Goal: Task Accomplishment & Management: Manage account settings

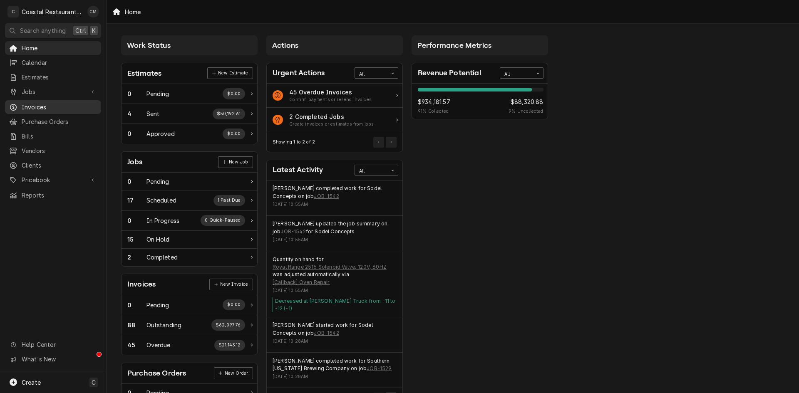
click at [37, 103] on span "Invoices" at bounding box center [59, 107] width 75 height 9
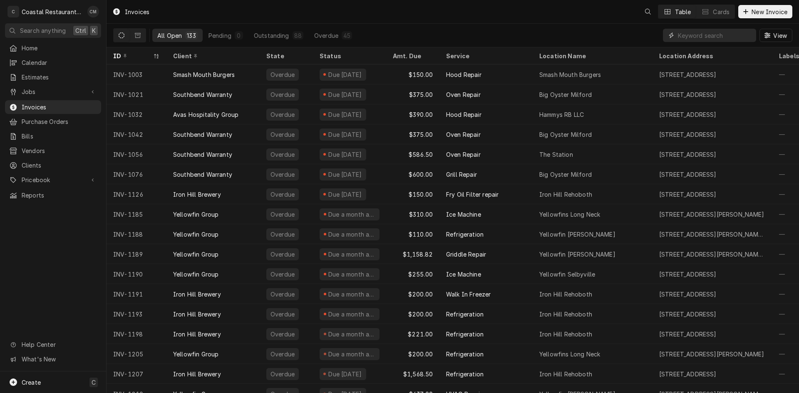
click at [697, 36] on input "Dynamic Content Wrapper" at bounding box center [715, 35] width 74 height 13
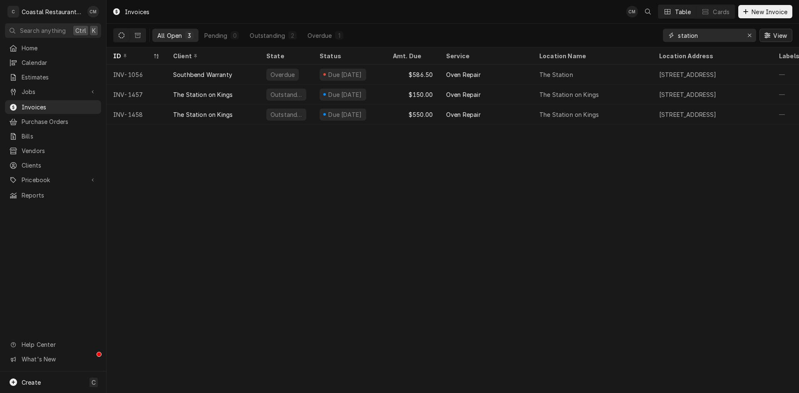
type input "station"
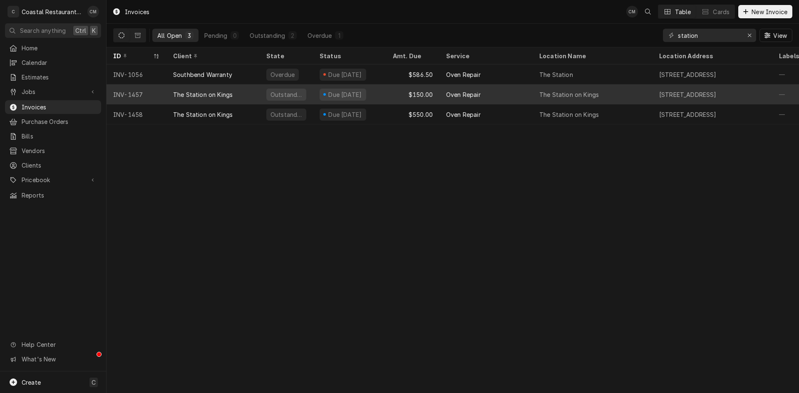
click at [233, 92] on div "The Station on Kings" at bounding box center [212, 94] width 93 height 20
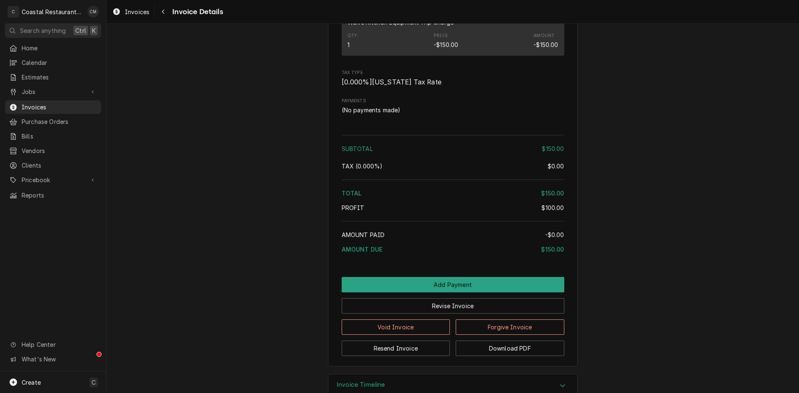
scroll to position [786, 0]
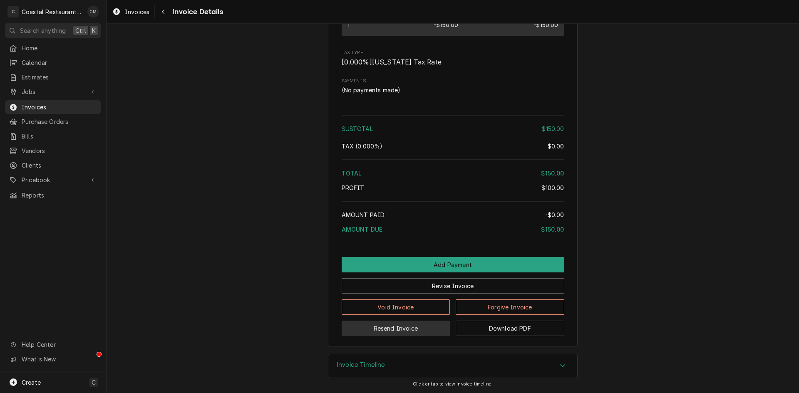
click at [394, 328] on button "Resend Invoice" at bounding box center [395, 328] width 109 height 15
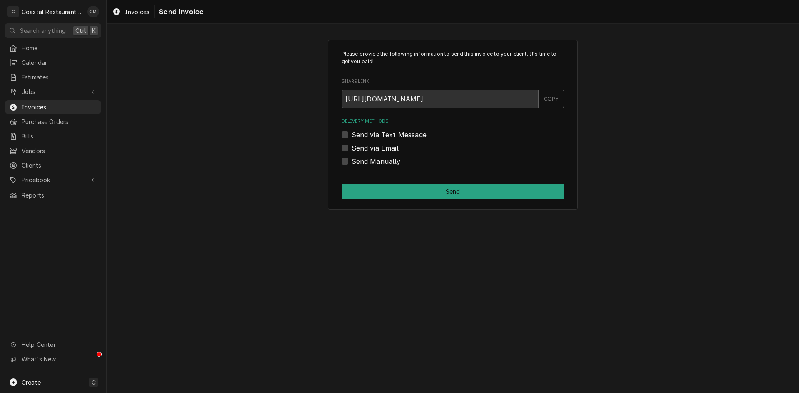
click at [351, 146] on label "Send via Email" at bounding box center [374, 148] width 47 height 10
click at [351, 146] on input "Send via Email" at bounding box center [462, 152] width 223 height 18
checkbox input "true"
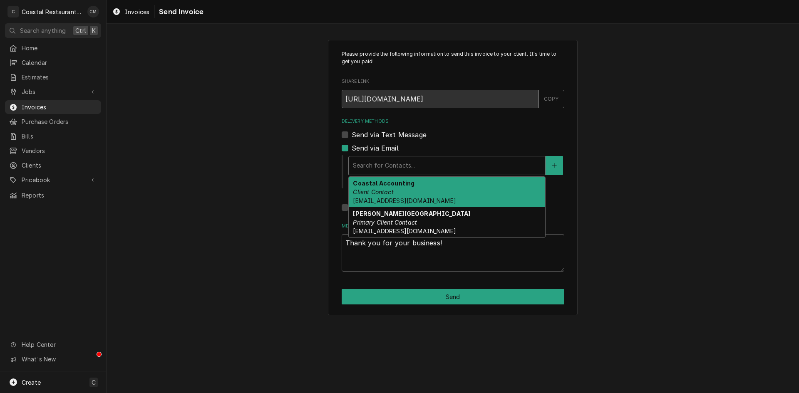
click at [484, 164] on div "Delivery Methods" at bounding box center [447, 165] width 188 height 15
click at [449, 191] on div "Coastal Accounting Client Contact Accounting@coastalrestaurantrepair.com" at bounding box center [447, 192] width 196 height 30
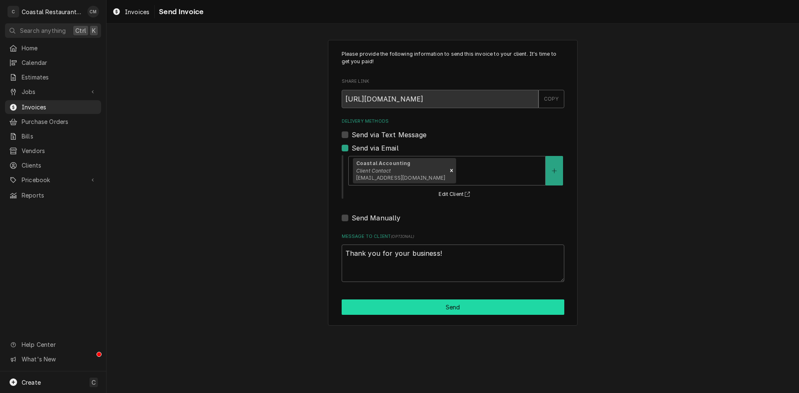
click at [425, 309] on button "Send" at bounding box center [452, 306] width 223 height 15
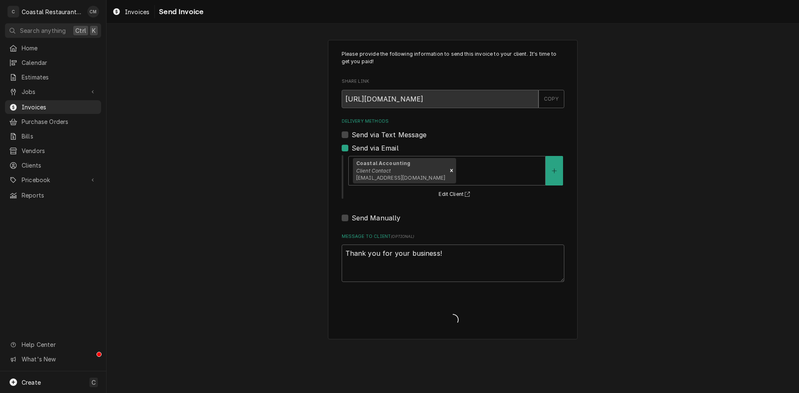
type textarea "x"
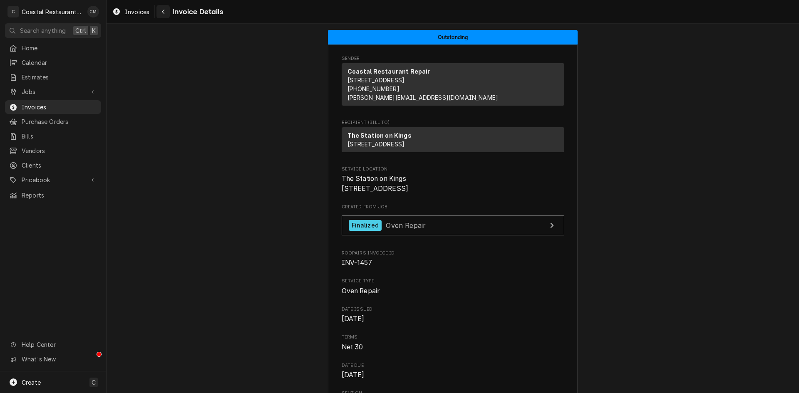
click at [161, 12] on icon "Navigate back" at bounding box center [163, 12] width 4 height 6
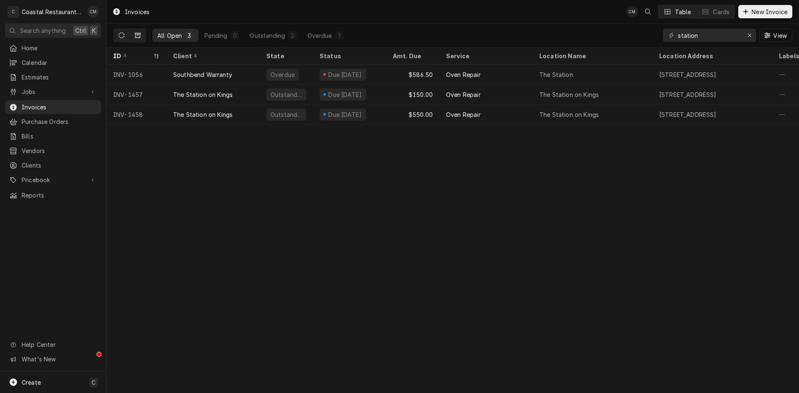
click at [136, 34] on icon "Dynamic Content Wrapper" at bounding box center [138, 35] width 6 height 5
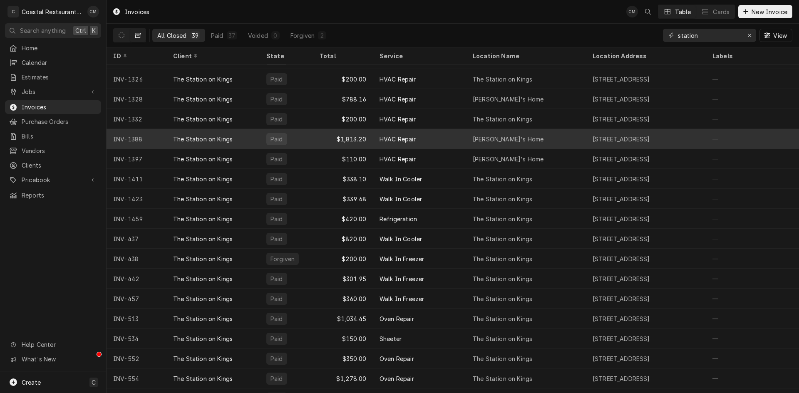
scroll to position [111, 0]
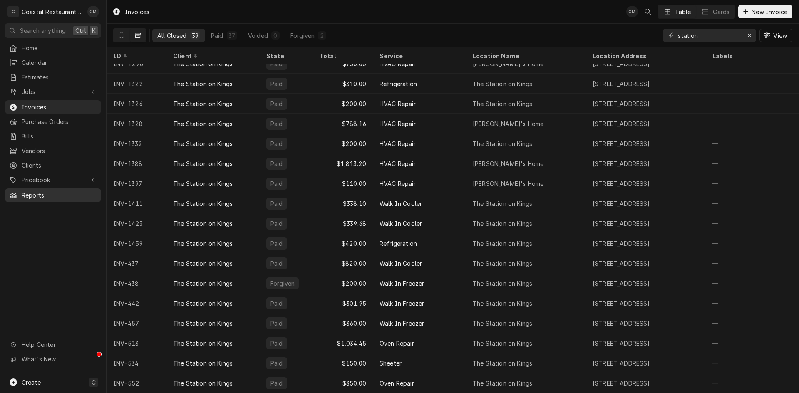
click at [36, 191] on span "Reports" at bounding box center [59, 195] width 75 height 9
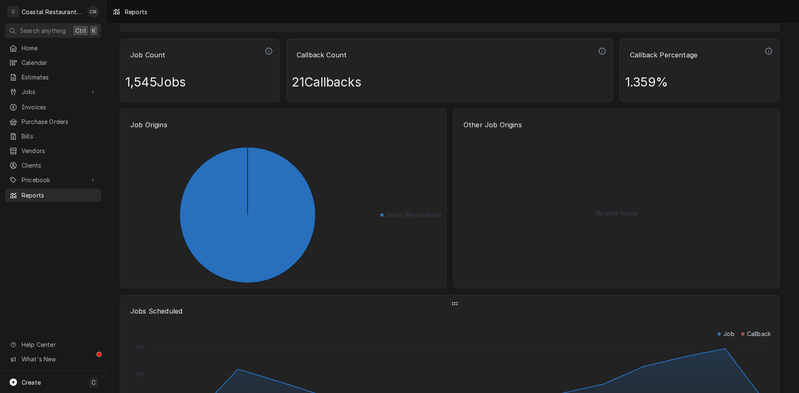
scroll to position [1165, 0]
